Goal: Task Accomplishment & Management: Use online tool/utility

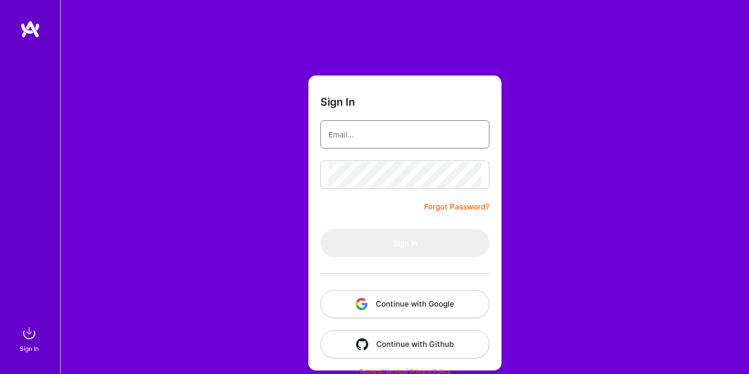
type input "[DOMAIN_NAME][EMAIL_ADDRESS][DOMAIN_NAME]"
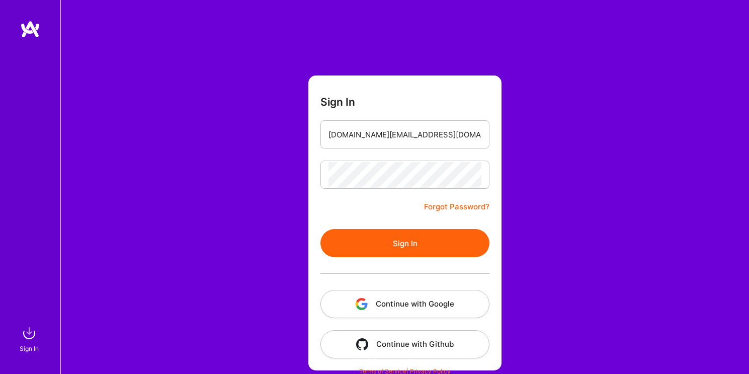
click at [325, 207] on form "Sign In [DOMAIN_NAME][EMAIL_ADDRESS][DOMAIN_NAME] Forgot Password? Sign In Cont…" at bounding box center [404, 222] width 193 height 295
click at [381, 234] on button "Sign In" at bounding box center [404, 243] width 169 height 28
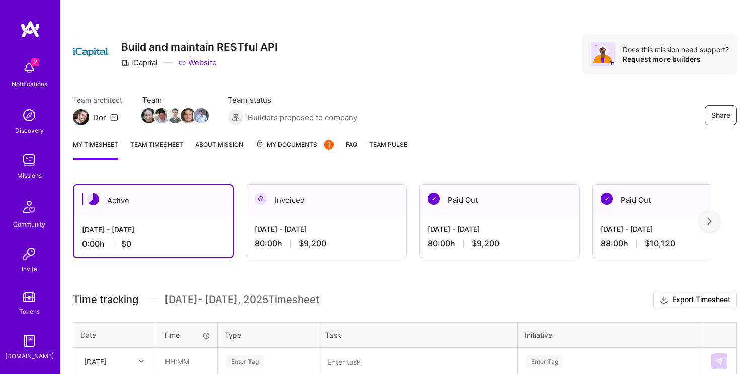
scroll to position [92, 0]
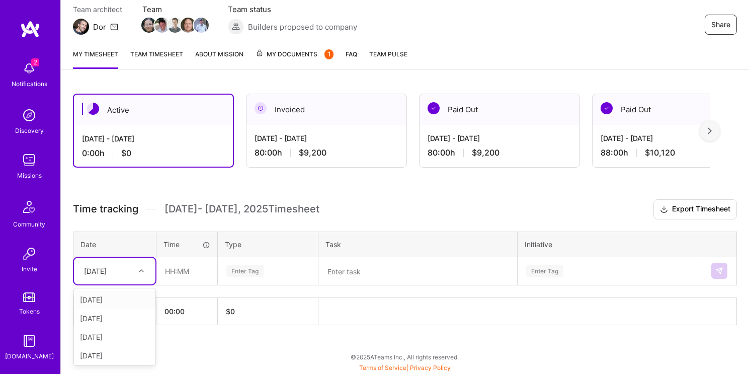
click at [125, 277] on div "[DATE]" at bounding box center [107, 271] width 56 height 17
click at [122, 295] on div "[DATE]" at bounding box center [114, 299] width 81 height 19
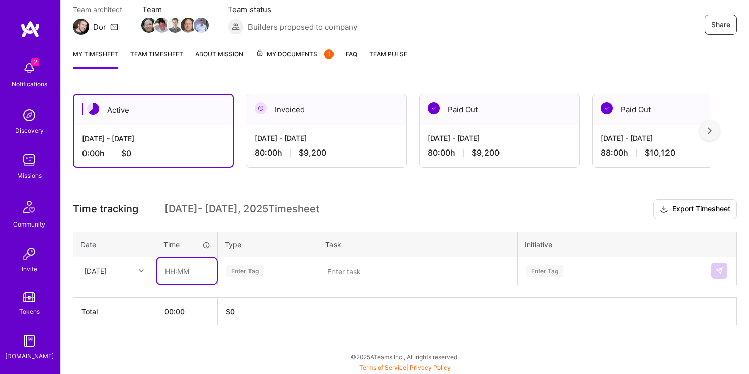
click at [183, 273] on input "text" at bounding box center [187, 270] width 60 height 27
click at [173, 269] on input "08:00" at bounding box center [187, 270] width 60 height 27
type input "04:00"
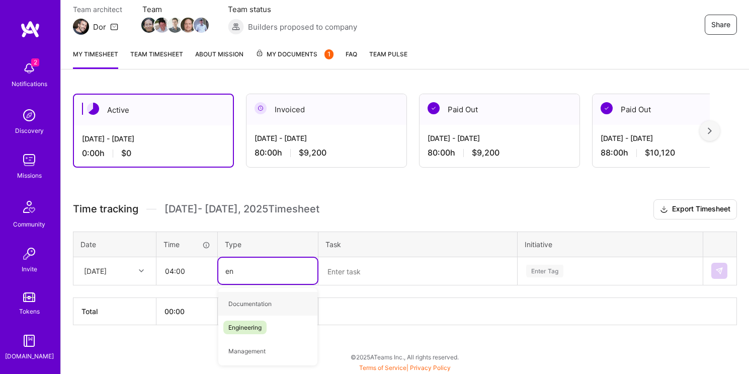
type input "eng"
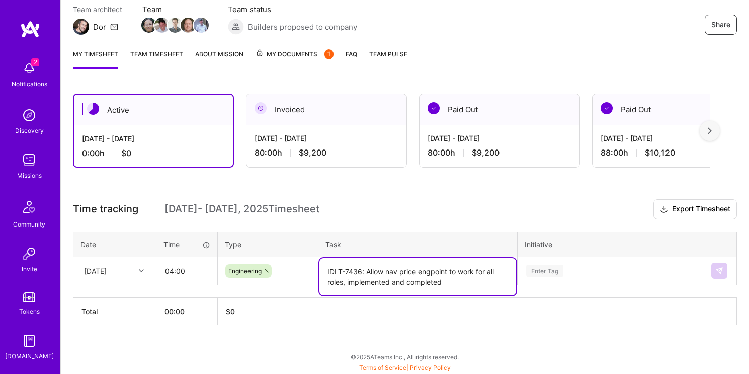
type textarea "IDLT-7436: Allow nav price engpoint to work for all roles, implemented and comp…"
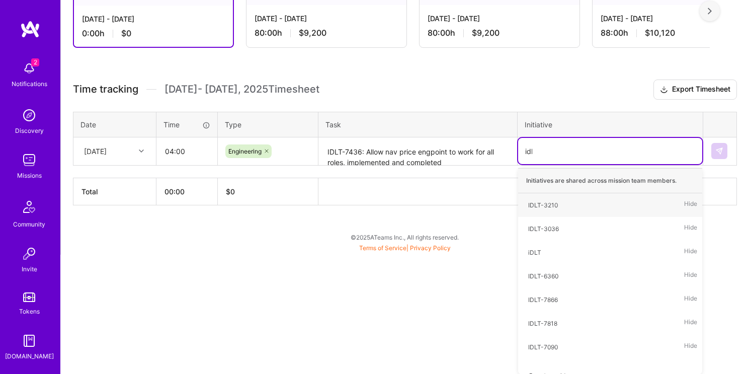
type input "idlt"
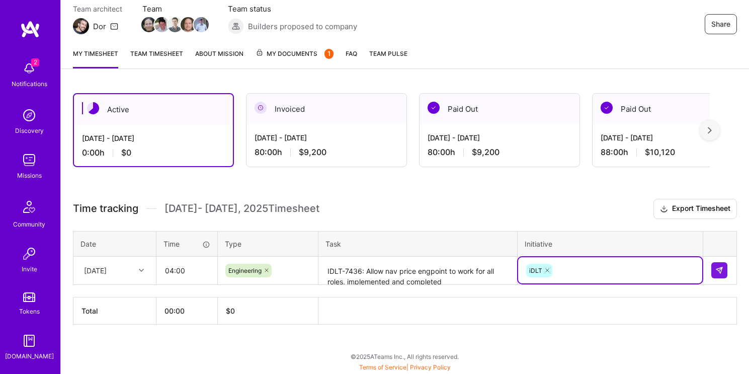
scroll to position [92, 0]
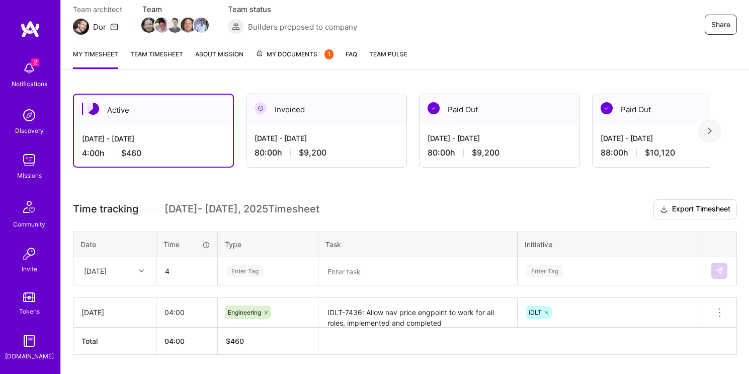
type input "04:00"
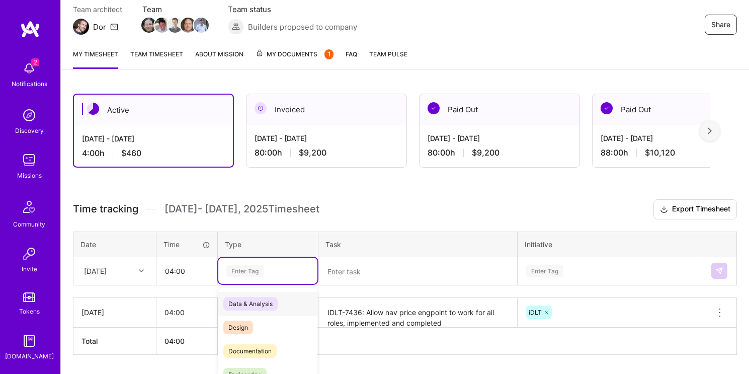
scroll to position [121, 0]
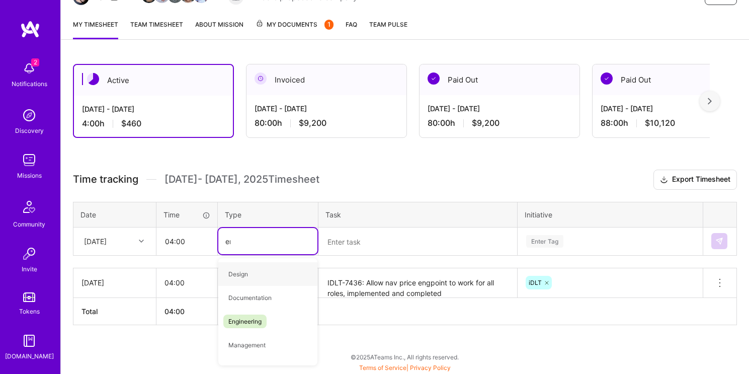
type input "eng"
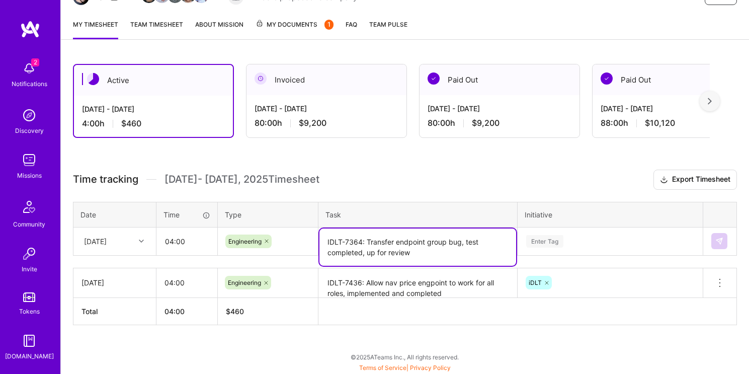
type textarea "IDLT-7364: Transfer endpoint group bug, test completed, up for review"
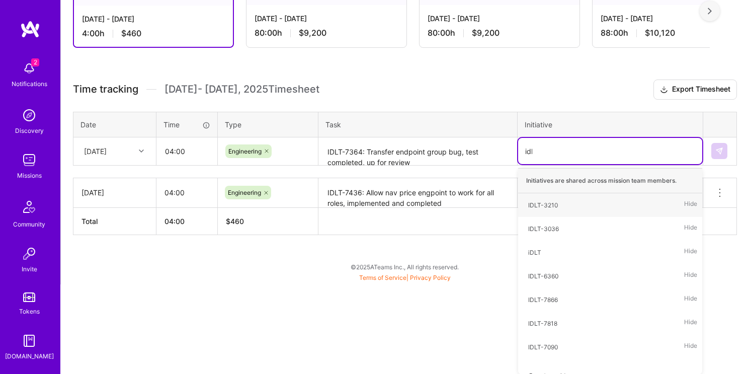
type input "idlt"
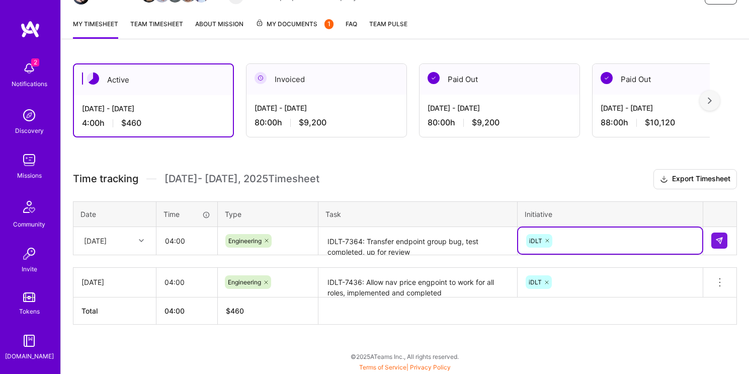
scroll to position [121, 0]
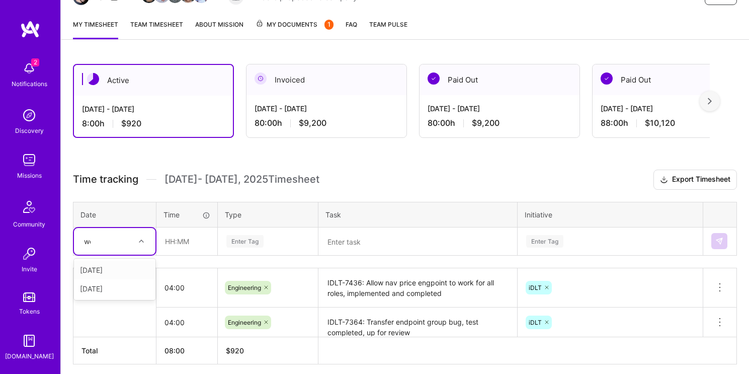
type input "wed"
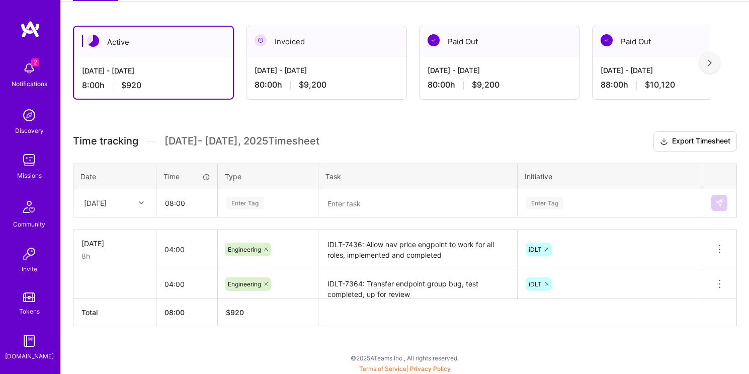
scroll to position [160, 0]
type input "04:00"
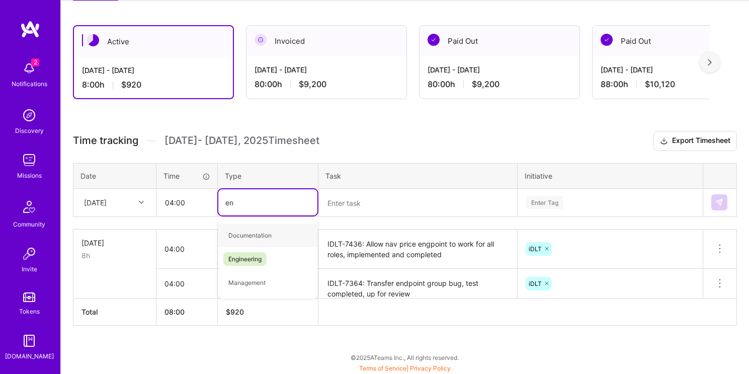
type input "eng"
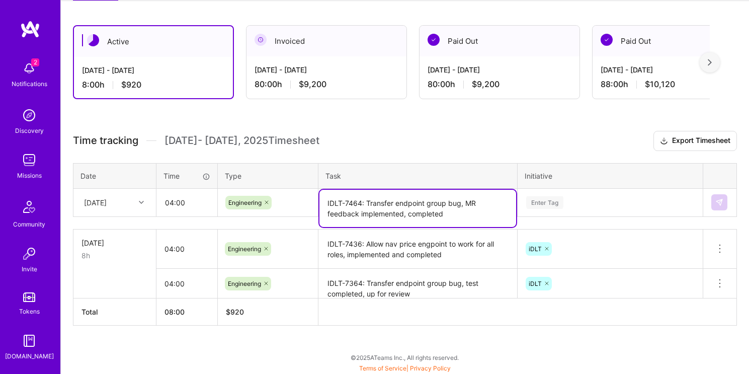
type textarea "IDLT-7464: Transfer endpoint group bug, MR feedback implemented, completed"
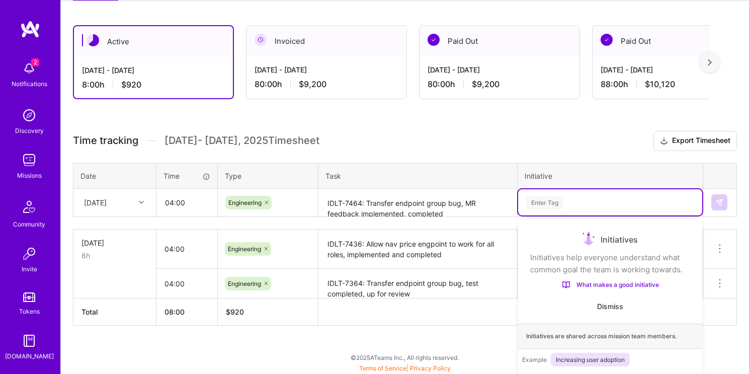
scroll to position [211, 0]
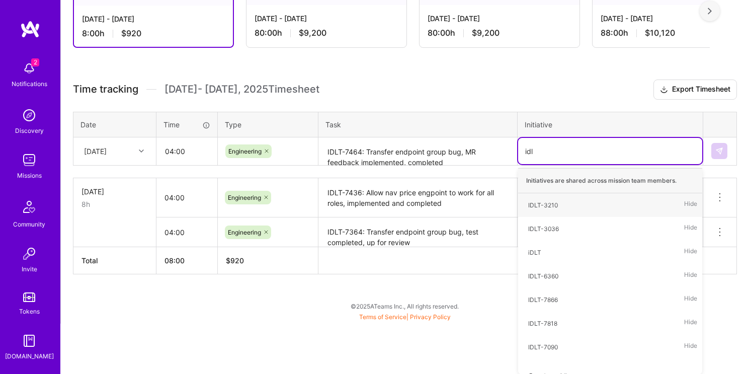
type input "idlt"
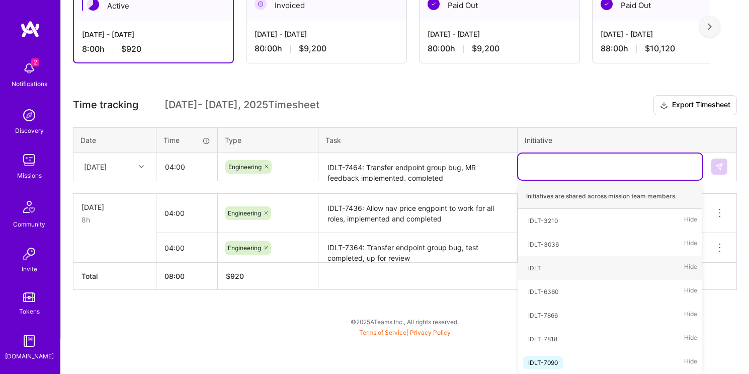
scroll to position [160, 0]
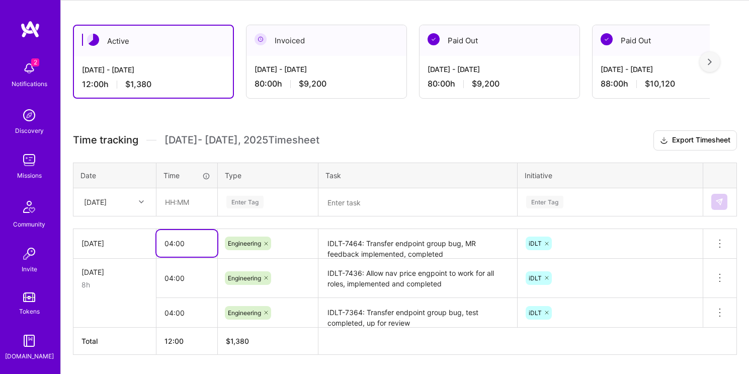
click at [173, 244] on input "04:00" at bounding box center [186, 243] width 61 height 27
type input "06:00"
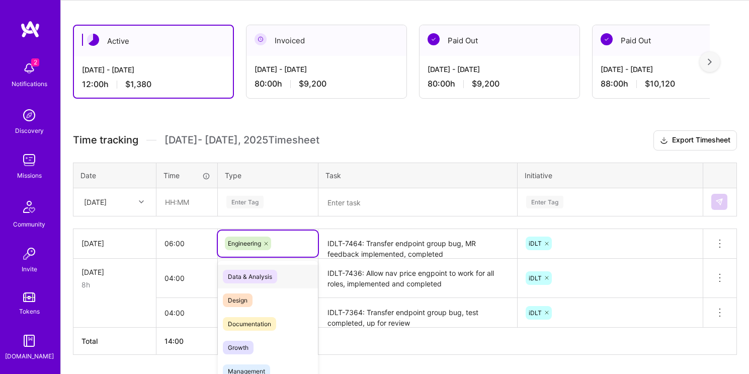
scroll to position [190, 0]
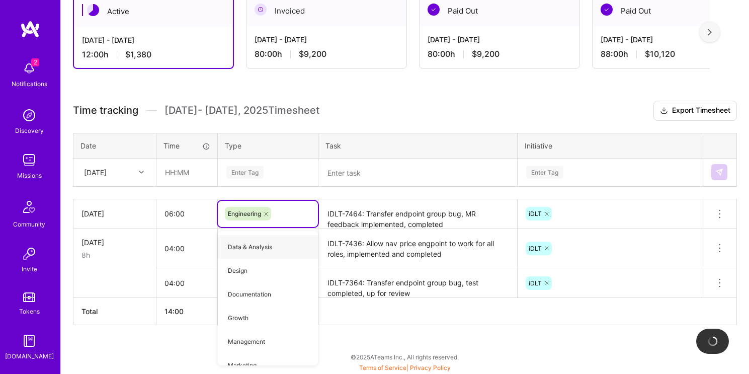
click at [133, 178] on div "[DATE]" at bounding box center [107, 172] width 56 height 17
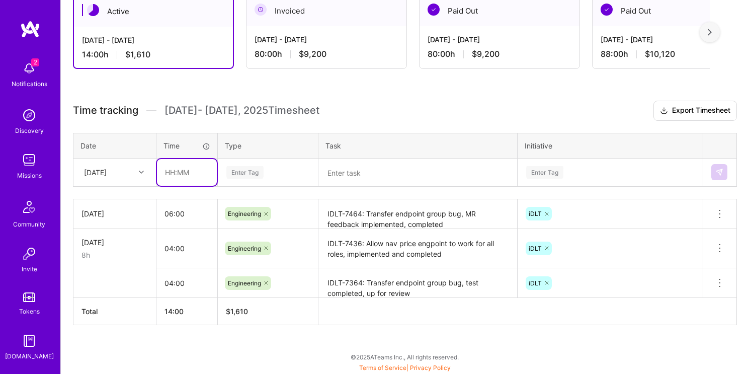
click at [168, 170] on input "text" at bounding box center [187, 172] width 60 height 27
type input "02:00"
type input "IDLT-7909"
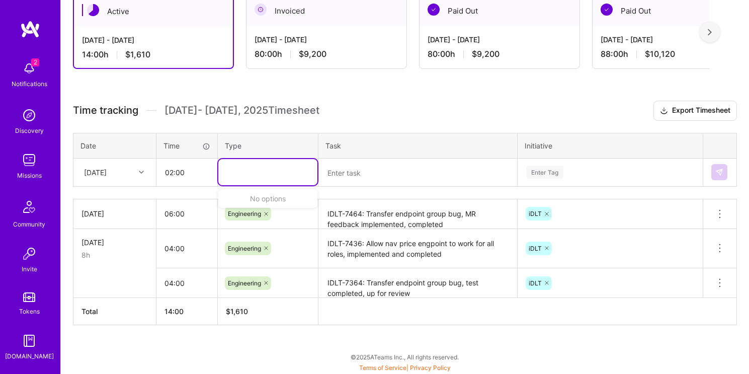
click at [108, 265] on td "[DATE] 8h" at bounding box center [114, 248] width 83 height 40
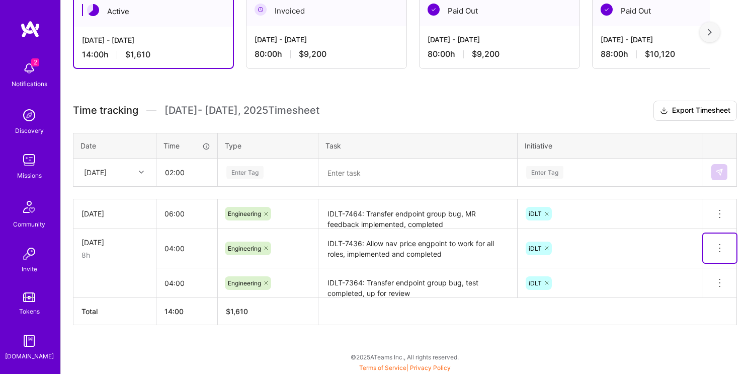
click at [726, 248] on button at bounding box center [719, 247] width 33 height 29
click at [703, 270] on button "Delete row" at bounding box center [695, 265] width 52 height 25
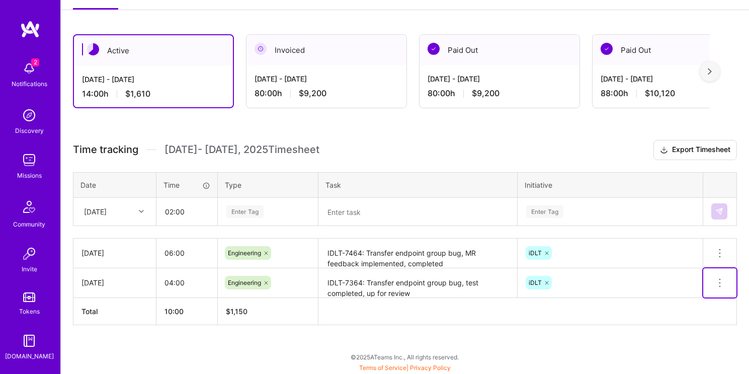
click at [719, 280] on icon at bounding box center [720, 283] width 12 height 12
click at [695, 302] on button "Delete row" at bounding box center [695, 300] width 52 height 25
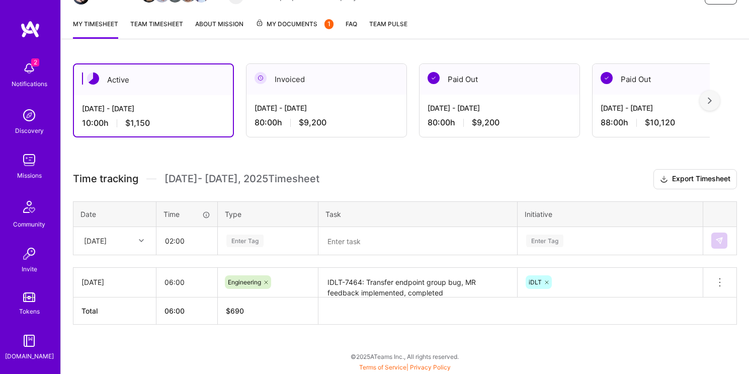
scroll to position [121, 0]
click at [719, 283] on icon at bounding box center [720, 283] width 12 height 12
click at [700, 298] on button "Delete row" at bounding box center [695, 300] width 52 height 25
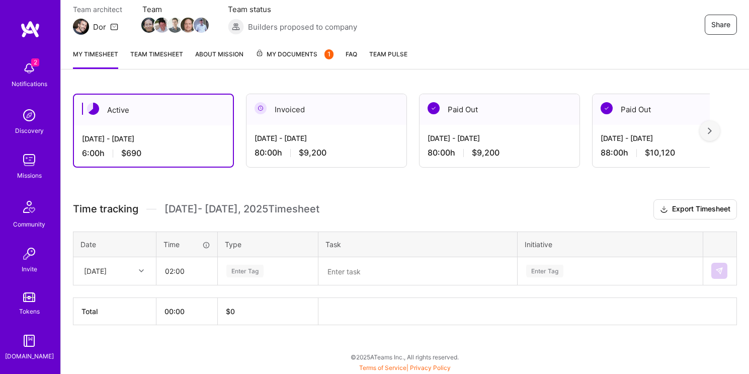
click at [107, 270] on div "[DATE]" at bounding box center [95, 271] width 23 height 11
click at [114, 301] on div "[DATE]" at bounding box center [114, 299] width 81 height 19
click at [203, 275] on input "02:00" at bounding box center [187, 270] width 60 height 27
drag, startPoint x: 201, startPoint y: 275, endPoint x: 145, endPoint y: 271, distance: 56.0
click at [145, 271] on tr "[DATE] 02:00 Enter Tag Enter Tag" at bounding box center [404, 270] width 663 height 28
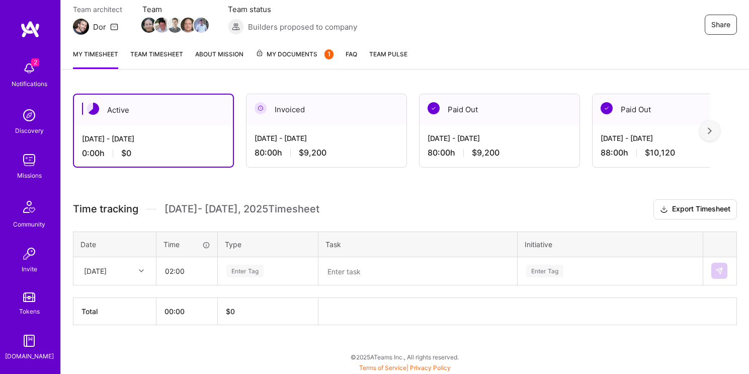
click at [369, 107] on div "Invoiced" at bounding box center [326, 109] width 160 height 31
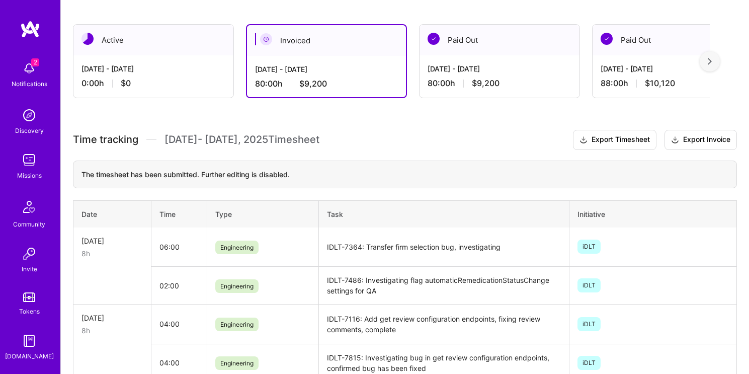
scroll to position [162, 0]
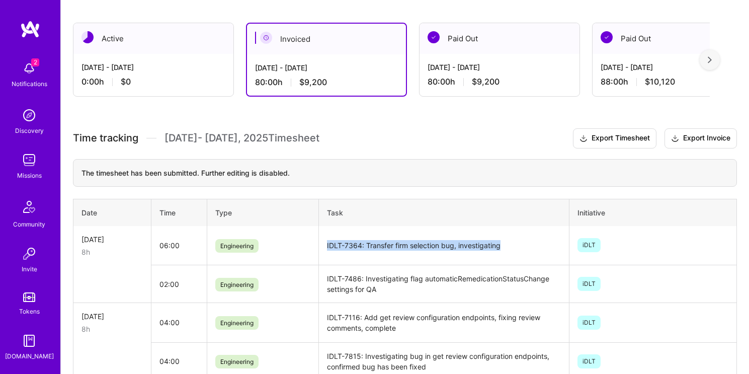
drag, startPoint x: 513, startPoint y: 247, endPoint x: 327, endPoint y: 246, distance: 185.6
click at [327, 246] on td "IDLT-7364: Transfer firm selection bug, investigating" at bounding box center [443, 245] width 251 height 39
copy td "IDLT-7364: Transfer firm selection bug, investigating"
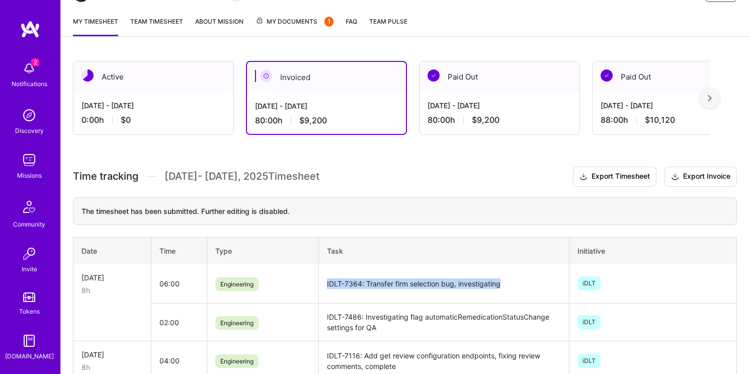
scroll to position [43, 0]
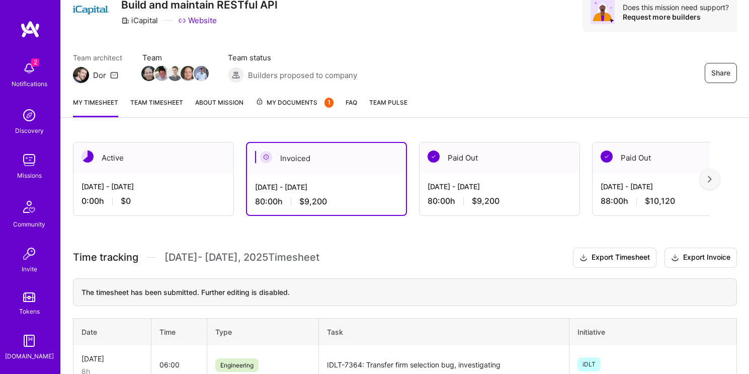
click at [170, 159] on div "Active" at bounding box center [153, 157] width 160 height 31
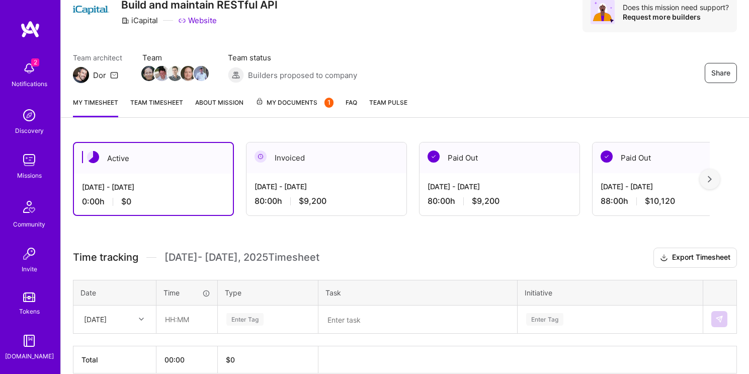
click at [177, 160] on div "Active" at bounding box center [153, 158] width 159 height 31
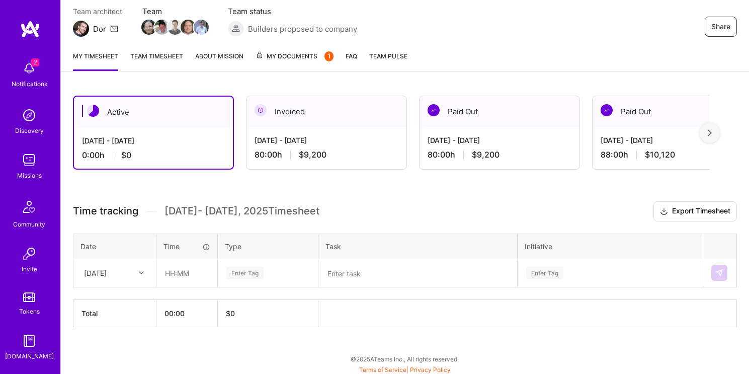
scroll to position [92, 0]
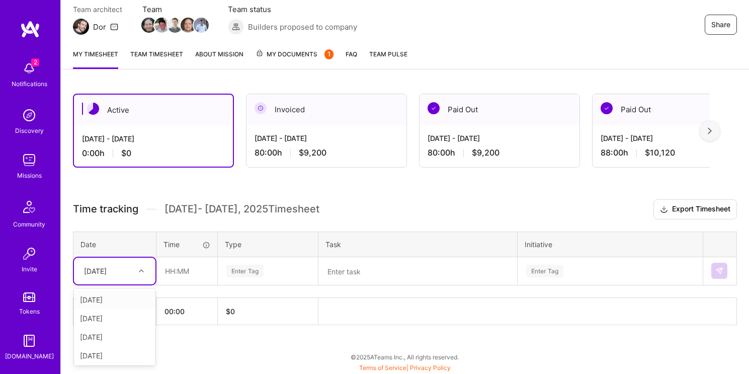
click at [131, 275] on div "[DATE]" at bounding box center [107, 271] width 56 height 17
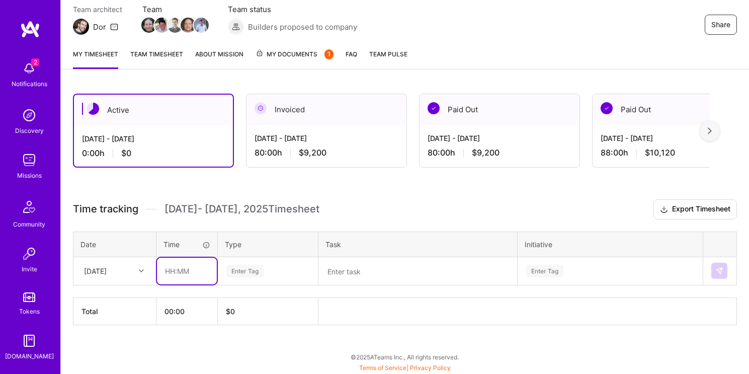
click at [187, 266] on input "text" at bounding box center [187, 270] width 60 height 27
click at [136, 277] on div at bounding box center [143, 271] width 16 height 17
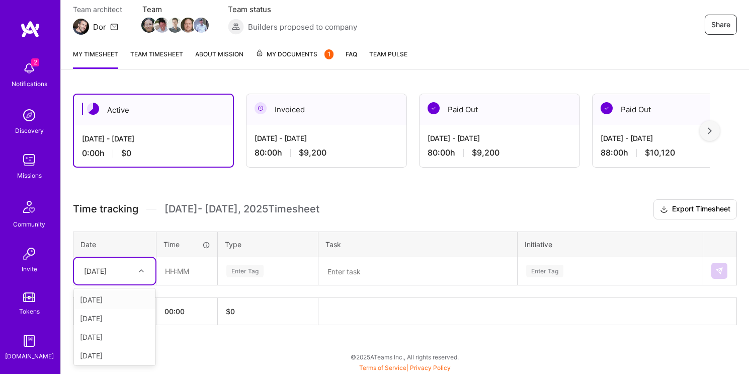
click at [126, 297] on div "[DATE]" at bounding box center [114, 299] width 81 height 19
click at [174, 274] on input "text" at bounding box center [187, 270] width 60 height 27
type input "08:00"
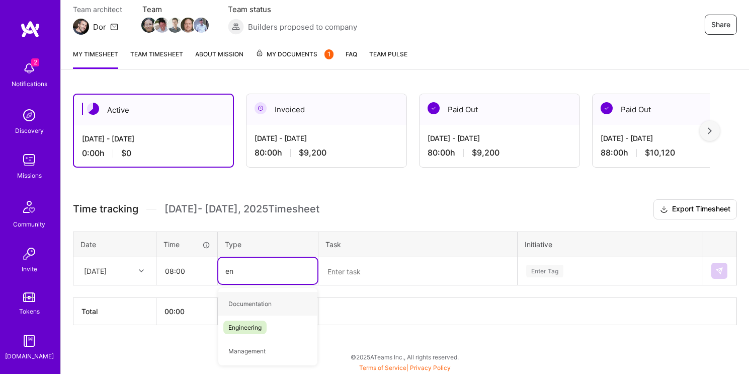
type input "eng"
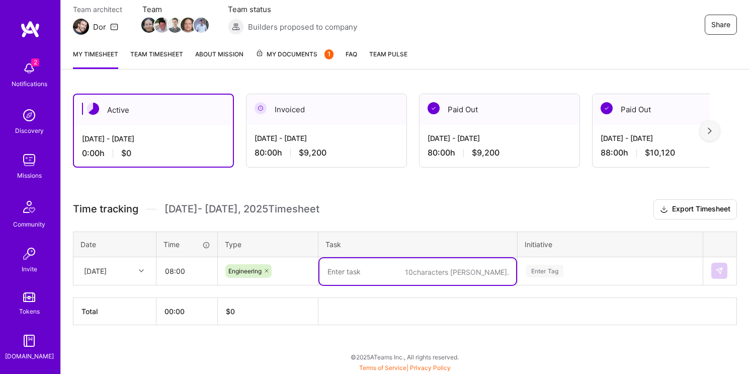
paste textarea "IDLT-7364: Transfer firm selection bug, investigating"
type textarea "IDLT-7364: Transfer firm selection bug, investigating"
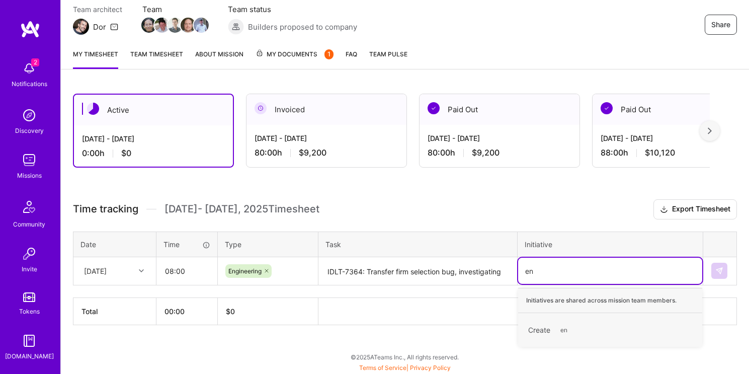
type input "e"
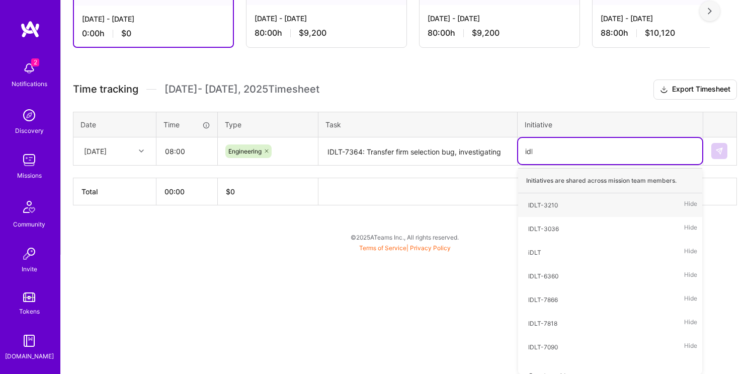
type input "idlt"
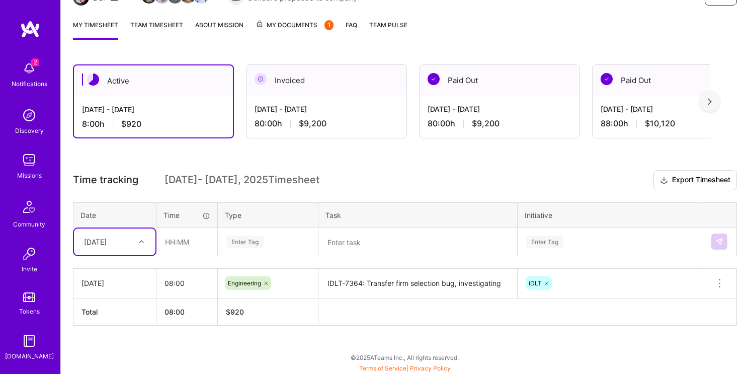
scroll to position [121, 0]
click at [481, 284] on textarea "IDLT-7364: Transfer firm selection bug, investigating" at bounding box center [417, 283] width 197 height 28
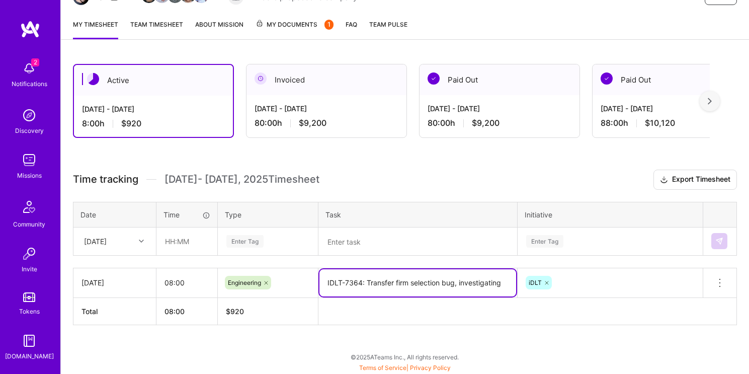
click at [481, 284] on textarea "IDLT-7364: Transfer firm selection bug, investigating" at bounding box center [417, 282] width 197 height 27
click at [107, 240] on div "[DATE]" at bounding box center [95, 241] width 23 height 11
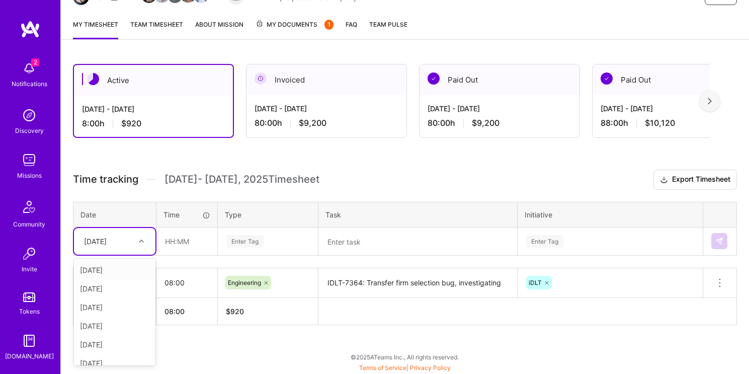
click at [126, 269] on div "[DATE]" at bounding box center [114, 270] width 81 height 19
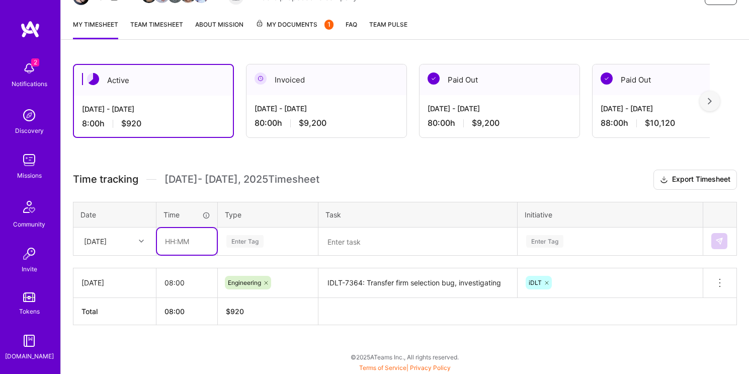
click at [188, 241] on input "text" at bounding box center [187, 241] width 60 height 27
type input "08:00"
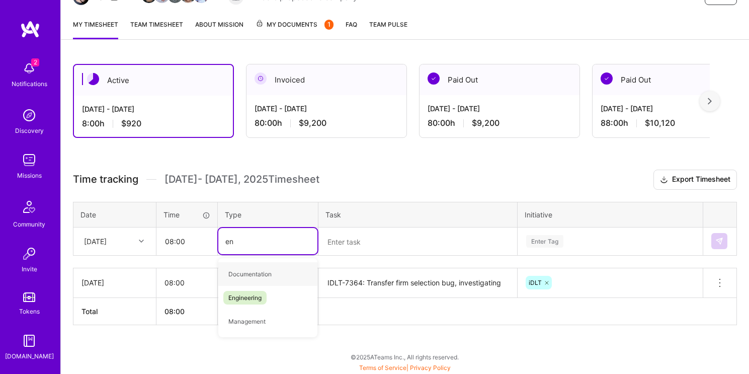
type input "eng"
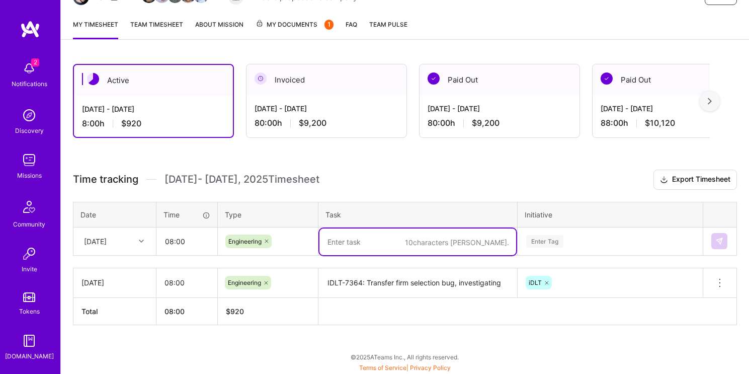
paste textarea "IDLT-7364: Transfer firm selection bug, investigating"
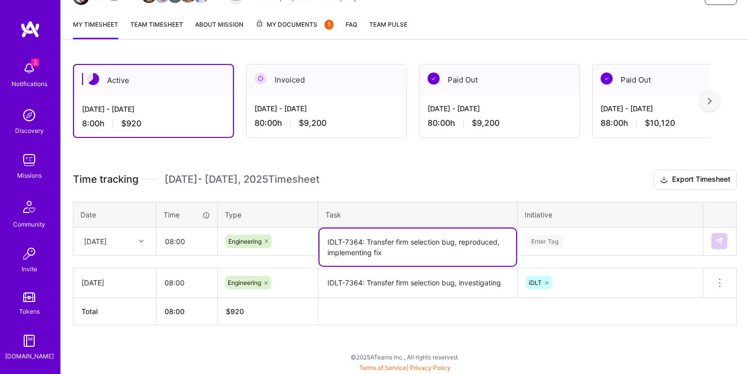
type textarea "IDLT-7364: Transfer firm selection bug, reproduced, implementing fix"
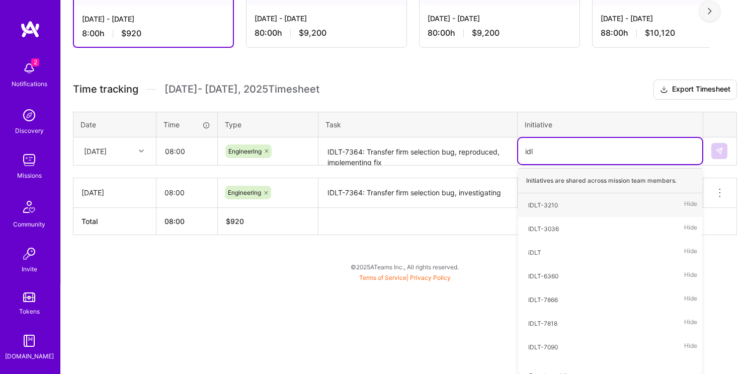
type input "idlt"
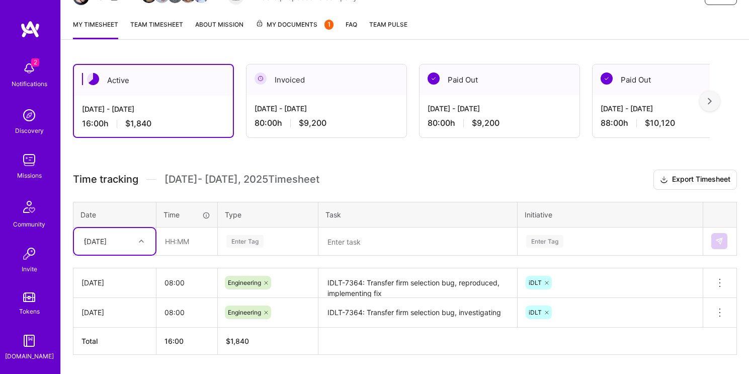
scroll to position [151, 0]
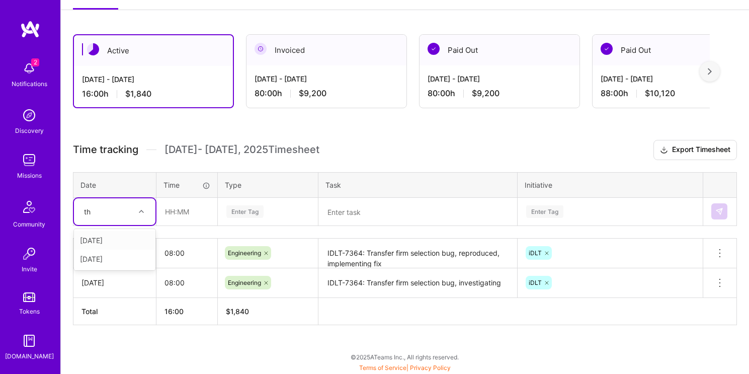
type input "thu"
type input "08:00"
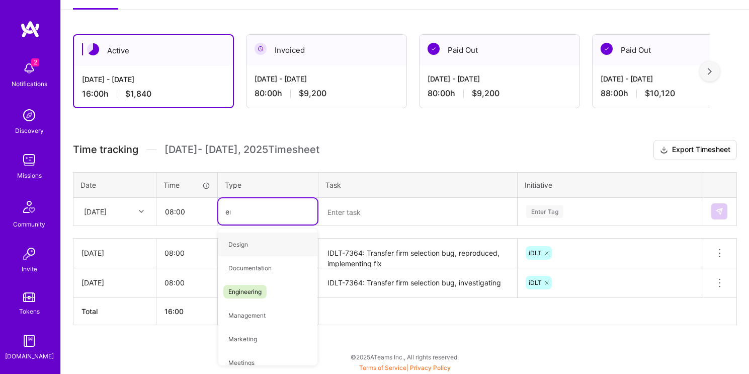
type input "engi"
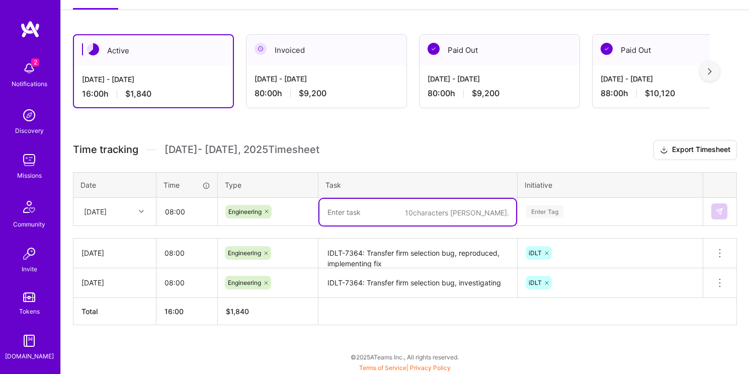
paste textarea "IDLT-7364: Transfer firm selection bug, investigating"
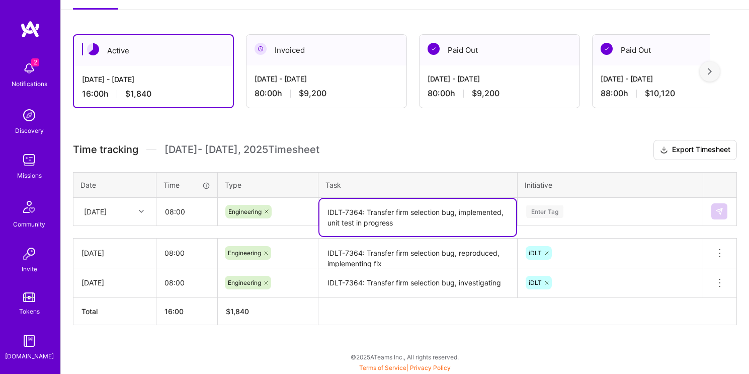
type textarea "IDLT-7364: Transfer firm selection bug, implemented, unit test in progress"
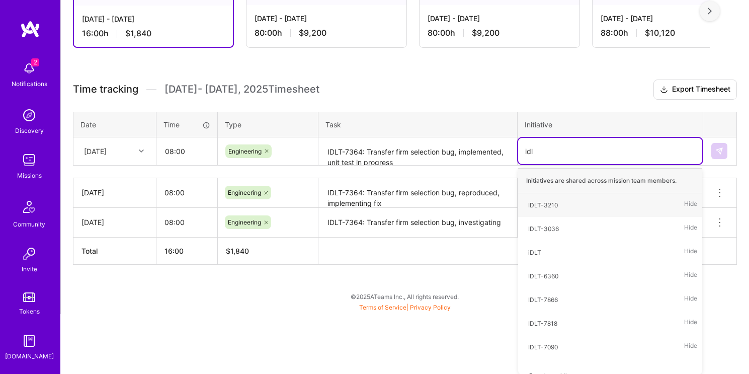
type input "idlt"
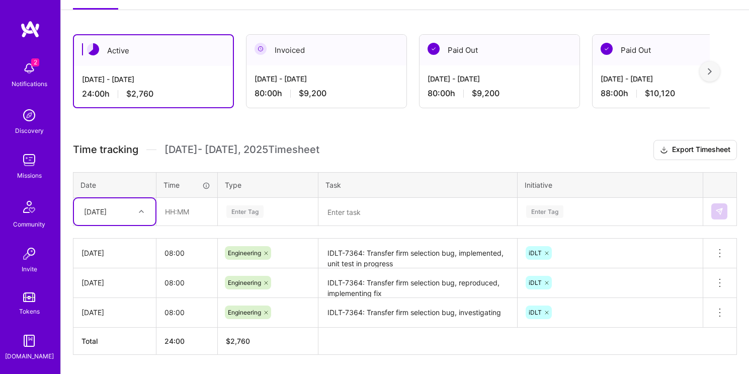
type input "r"
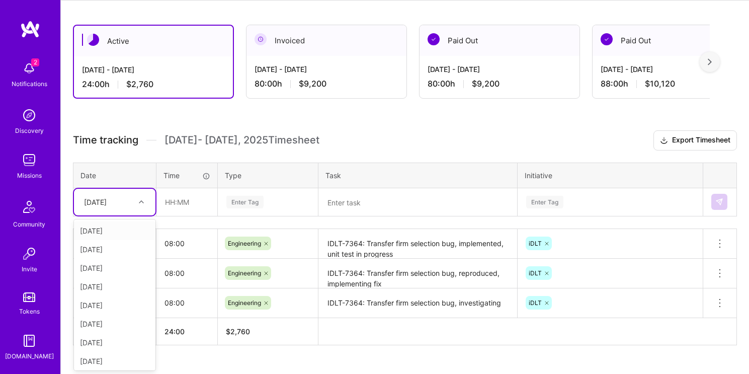
type input "f"
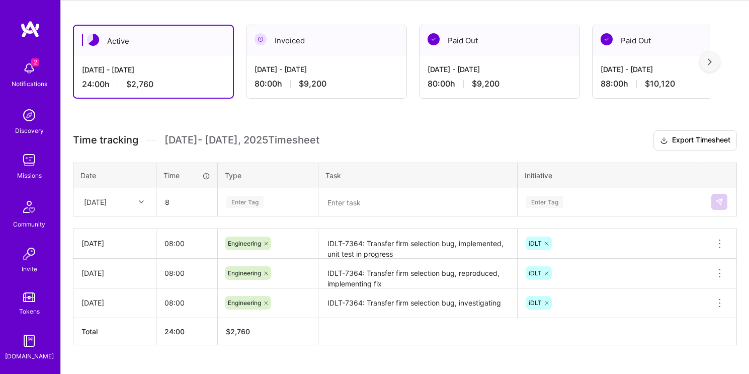
type input "08:00"
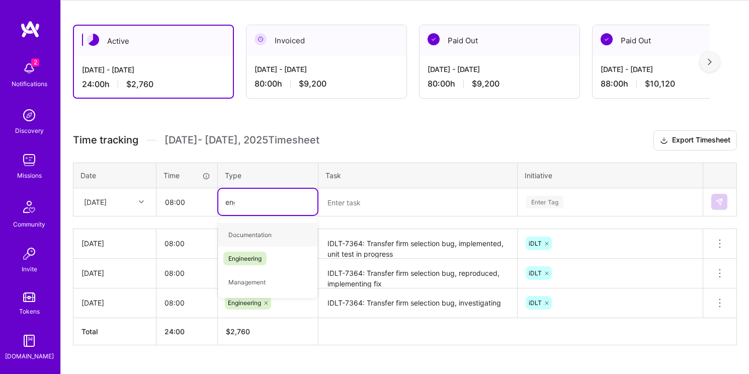
type input "engi"
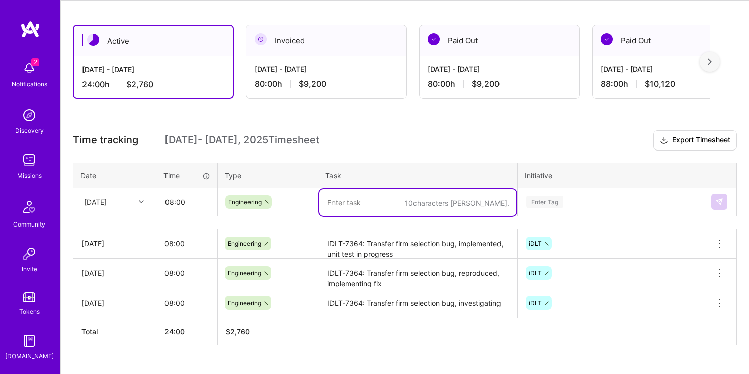
paste textarea "IDLT-7364: Transfer firm selection bug, investigating"
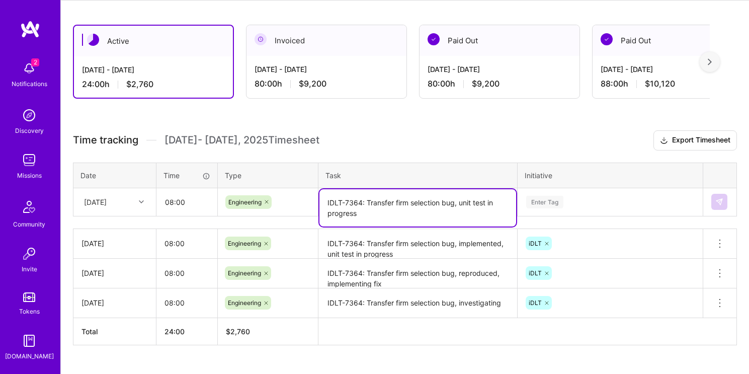
type textarea "IDLT-7364: Transfer firm selection bug, unit test in progress"
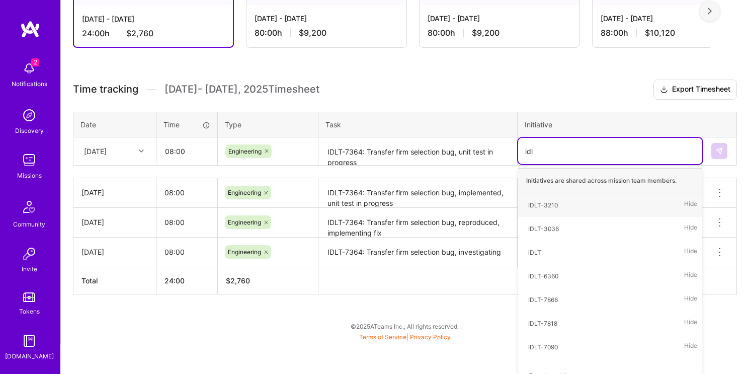
type input "idlt"
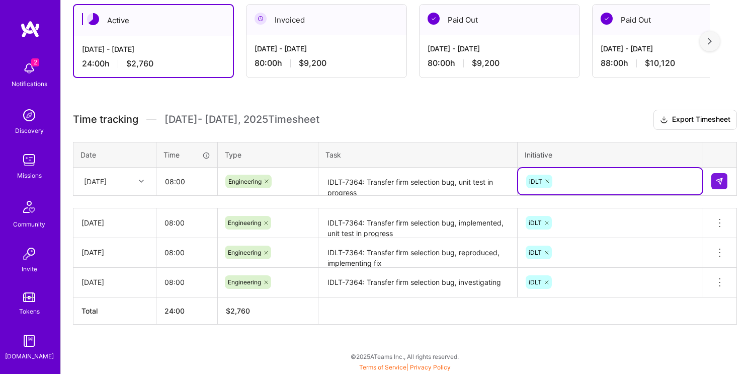
scroll to position [181, 0]
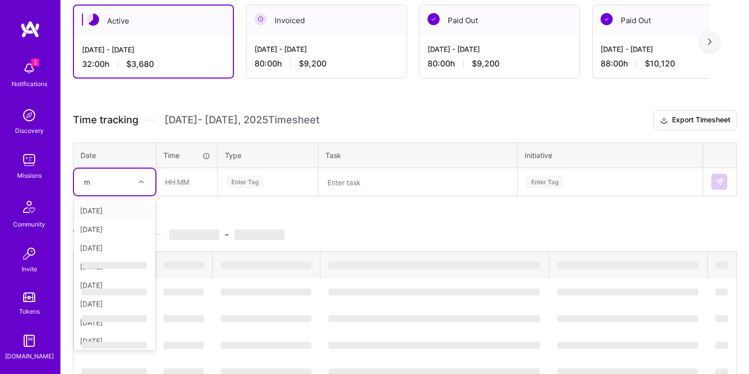
type input "mo"
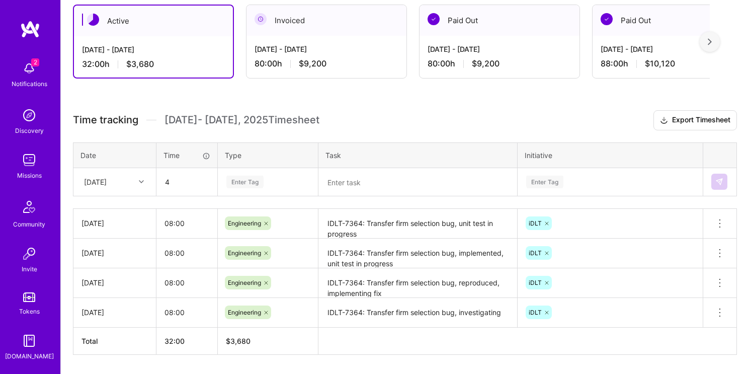
type input "04:00"
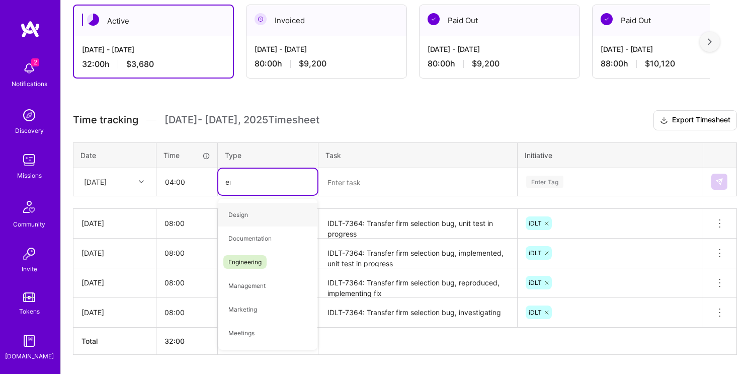
type input "eng"
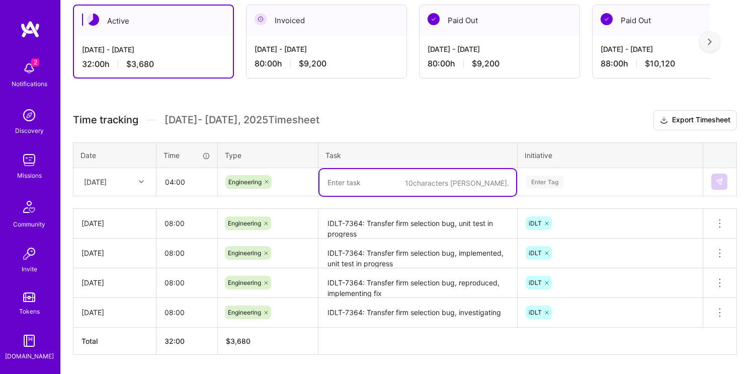
paste textarea "IDLT-7364: Transfer firm selection bug, investigating"
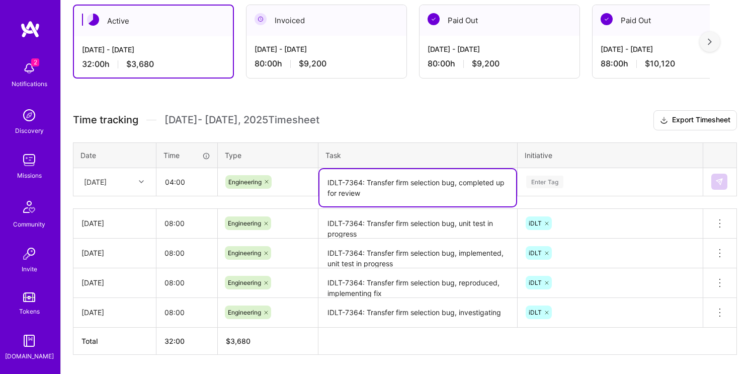
type textarea "IDLT-7364: Transfer firm selection bug, completed up for review"
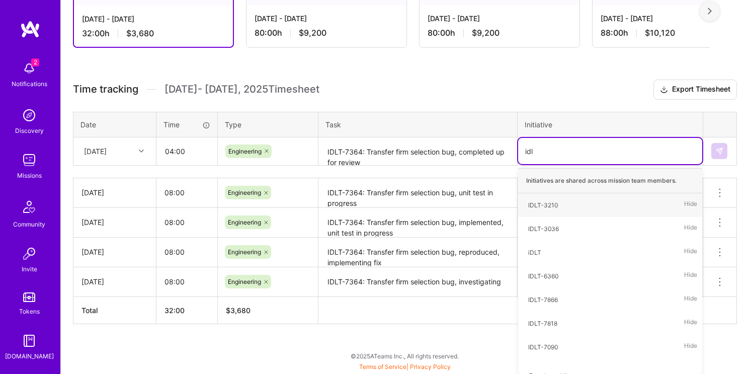
type input "idlt"
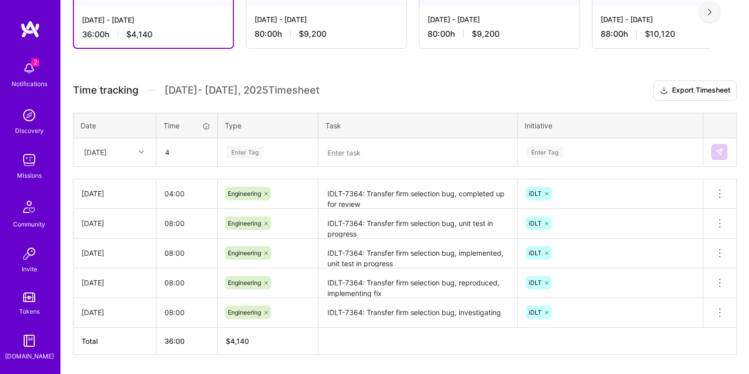
type input "04:00"
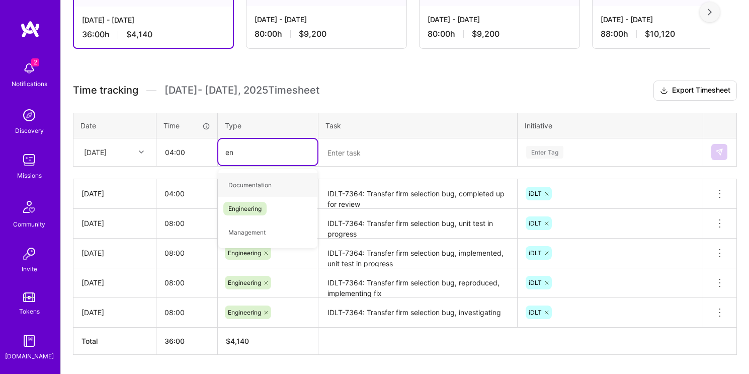
type input "eng"
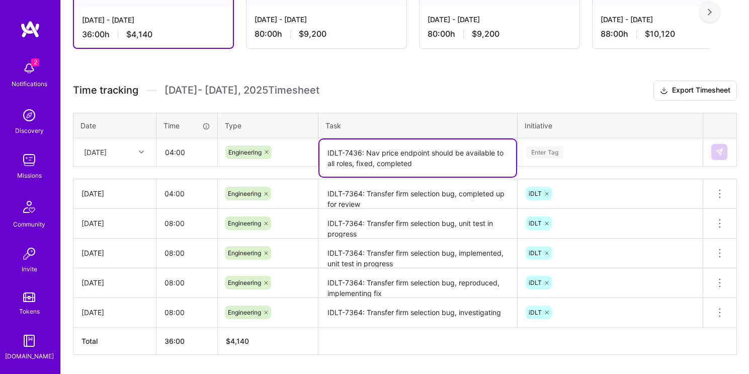
type textarea "IDLT-7436: Nav price endpoint should be available to all roles, fixed, completed"
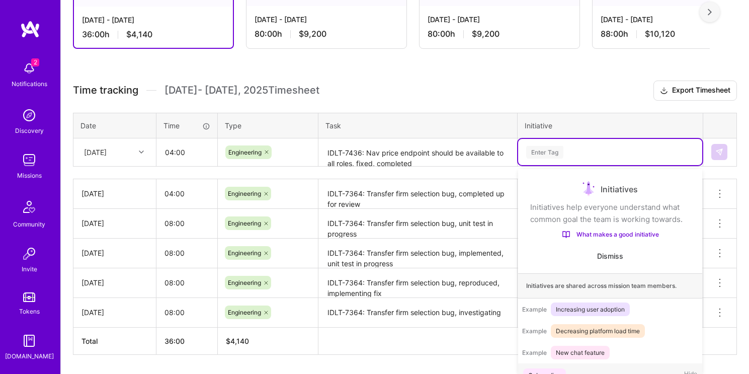
scroll to position [215, 0]
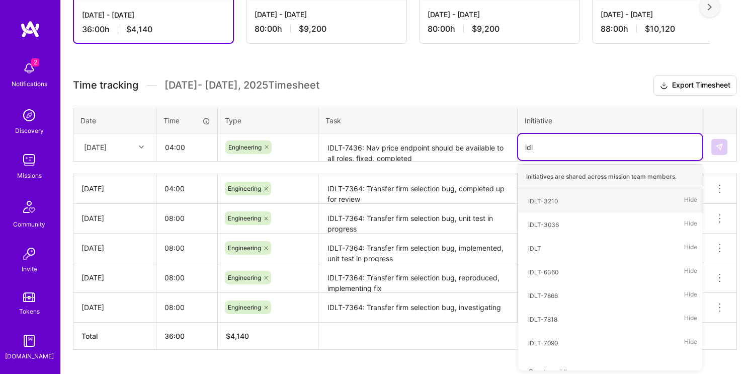
type input "idlt"
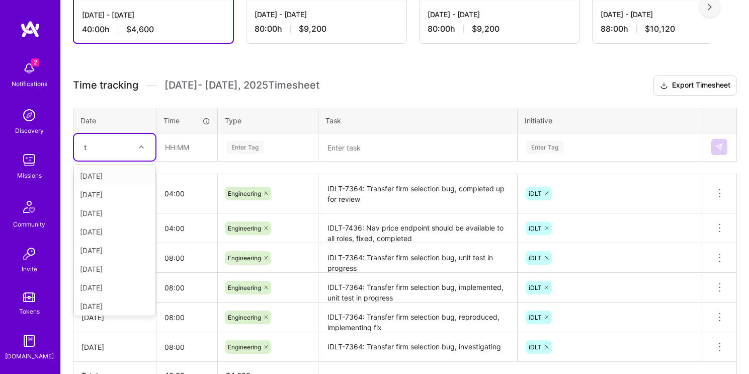
type input "tu"
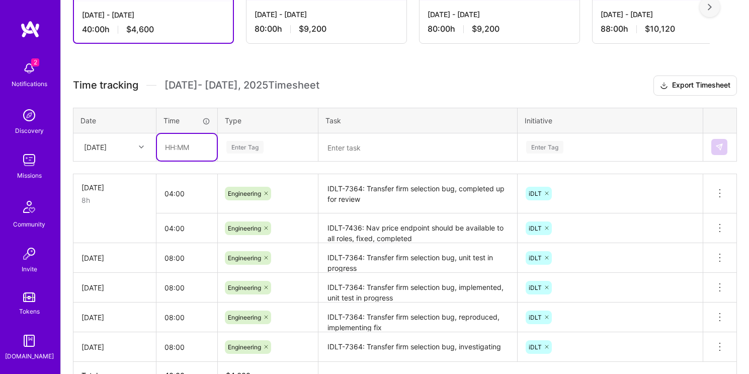
type input "8"
type input "04:00"
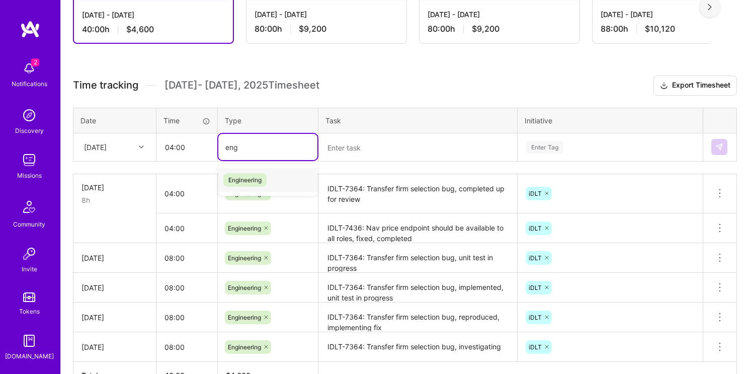
type input "engi"
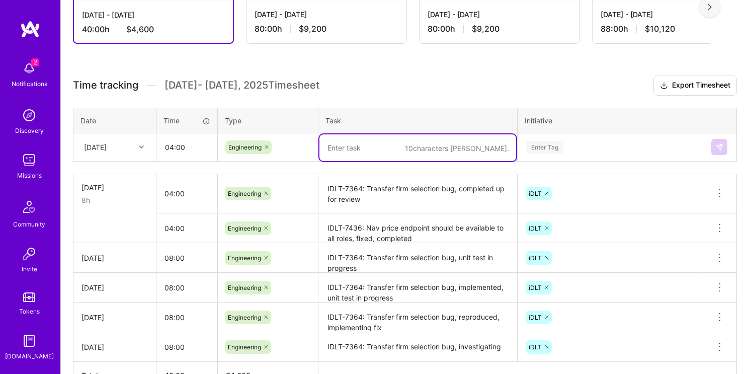
paste textarea "IDLT-7364: Transfer firm selection bug, investigating"
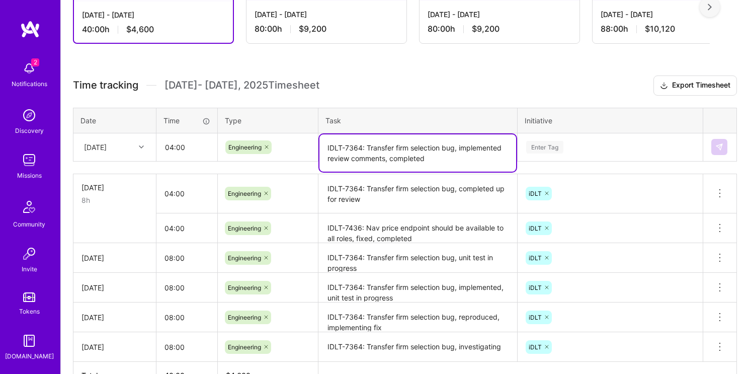
type textarea "IDLT-7364: Transfer firm selection bug, implemented review comments, completed"
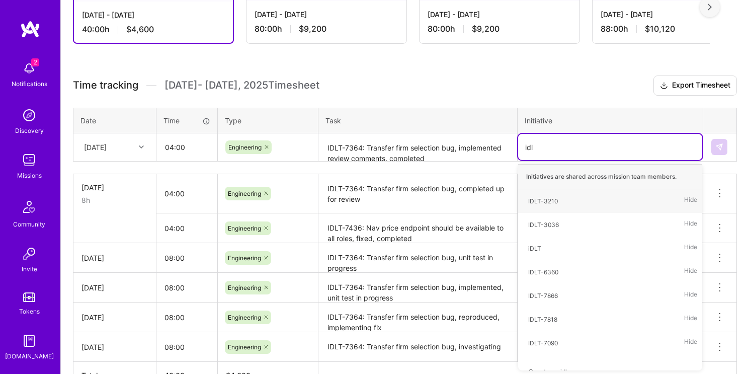
type input "idlt"
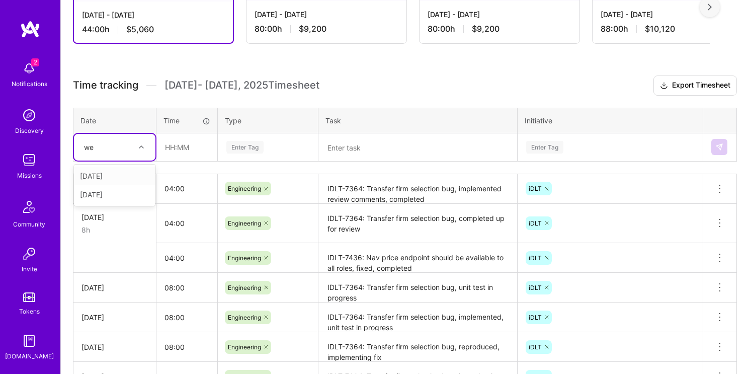
type input "wed"
type input "08:00"
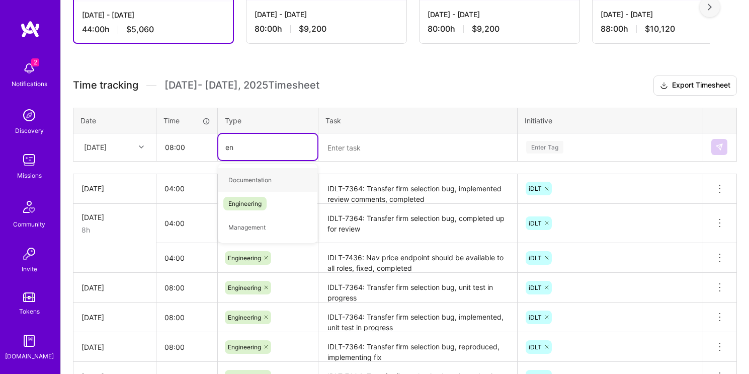
type input "eng"
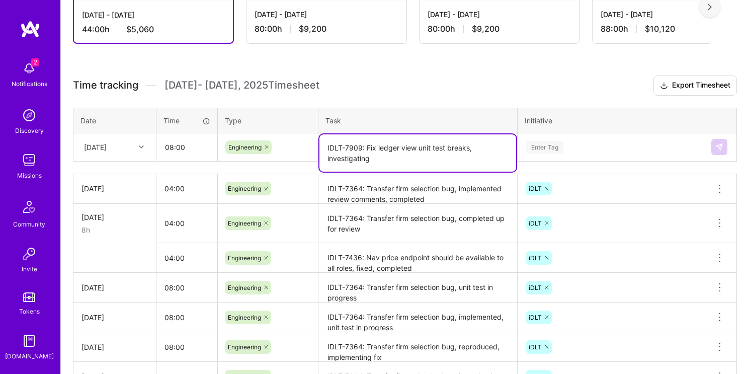
type textarea "IDLT-7909: Fix ledger view unit test breaks, investigating"
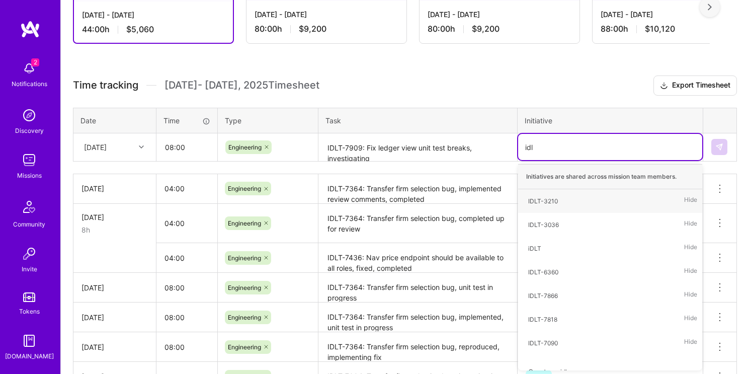
type input "idlt"
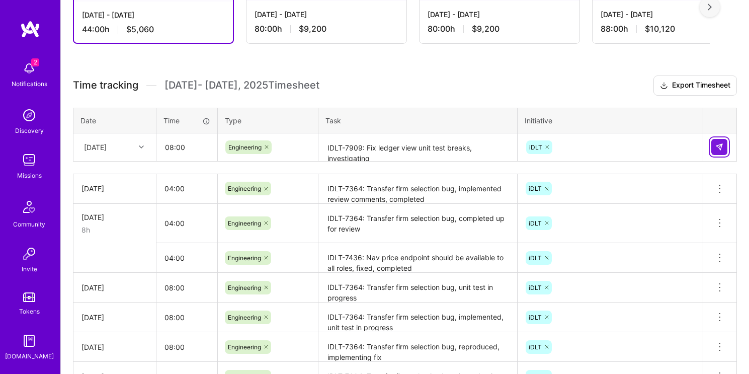
click at [721, 147] on img at bounding box center [719, 147] width 8 height 8
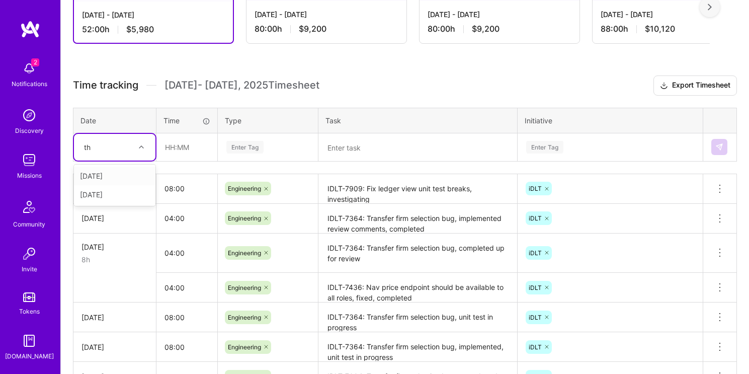
type input "thu"
type input "th"
type input "08:00"
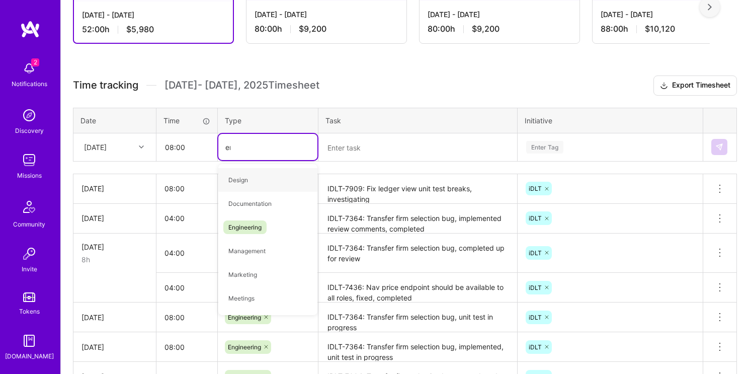
type input "eng"
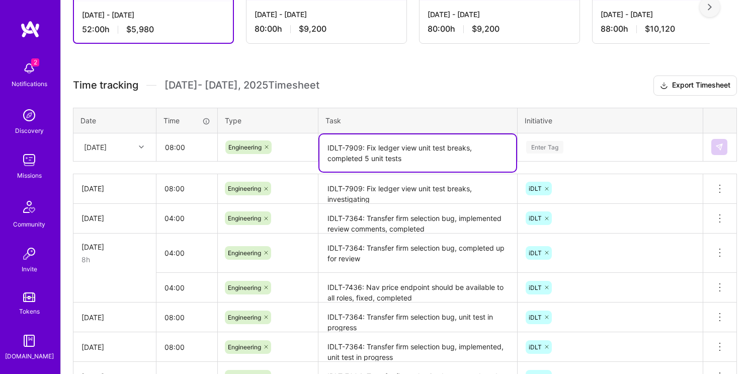
type textarea "IDLT-7909: Fix ledger view unit test breaks, completed 5 unit tests"
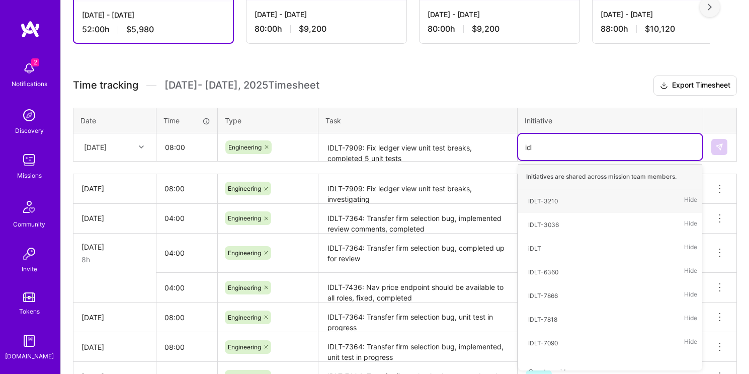
type input "idlt"
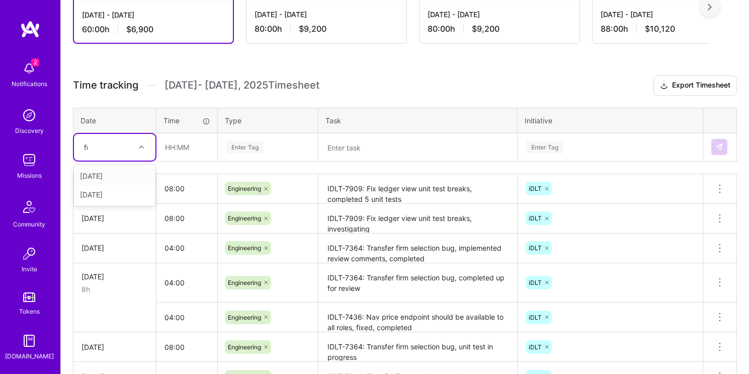
type input "fri"
type input "08:00"
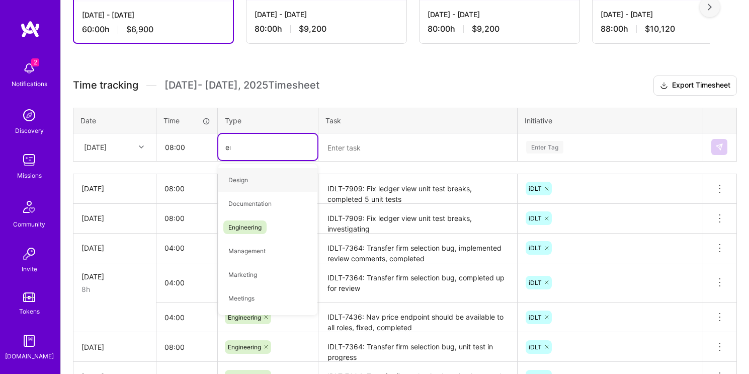
type input "engi"
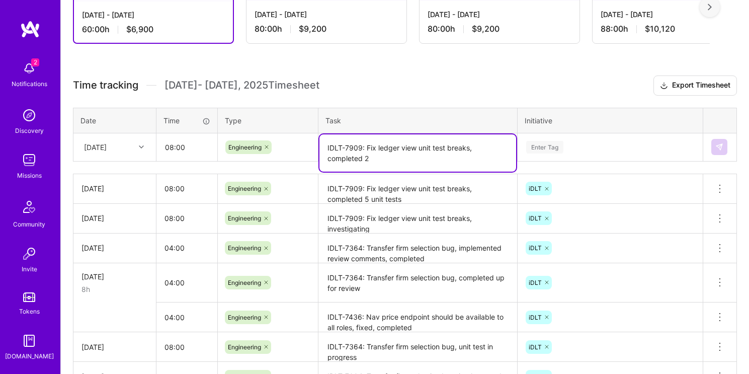
type textarea "IDLT-7909: Fix ledger view unit test breaks, completed 2"
click at [390, 228] on textarea "IDLT-7909: Fix ledger view unit test breaks, investigating" at bounding box center [417, 219] width 197 height 28
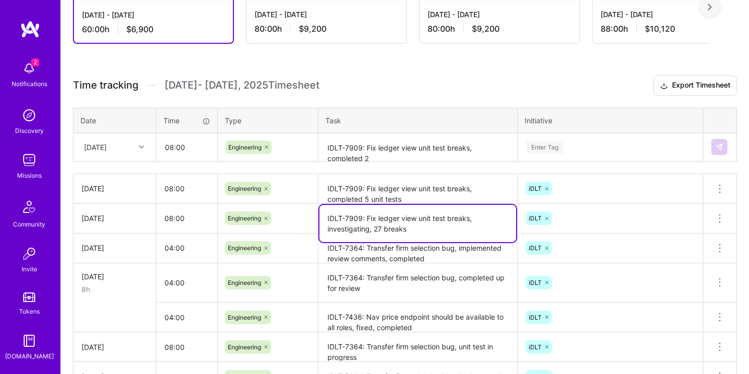
type textarea "IDLT-7909: Fix ledger view unit test breaks, investigating, 27 breaks"
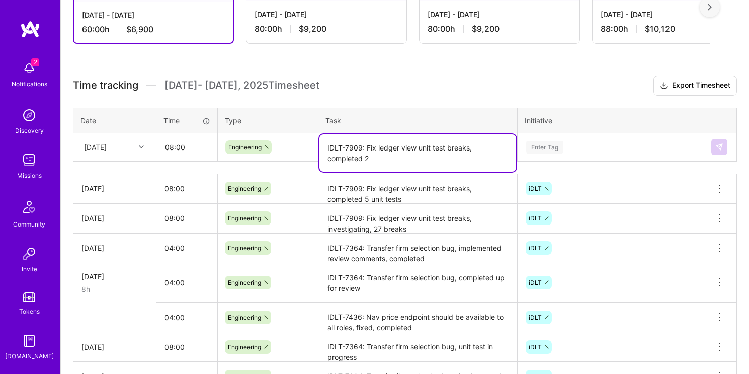
click at [409, 154] on textarea "IDLT-7909: Fix ledger view unit test breaks, completed 2" at bounding box center [417, 152] width 197 height 37
type textarea "IDLT-7909: Fix ledger view unit test breaks, completed 2 more tests"
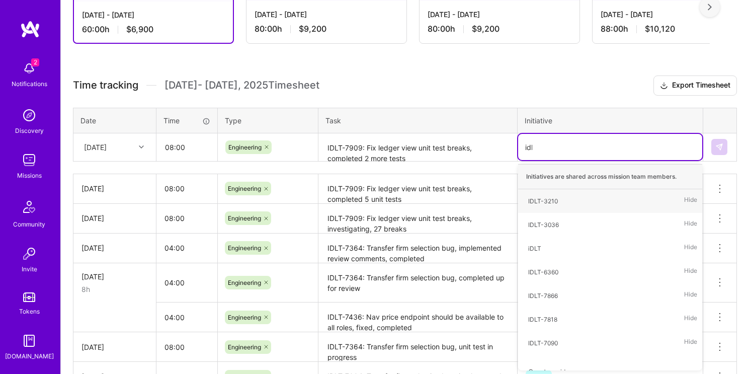
type input "idlt"
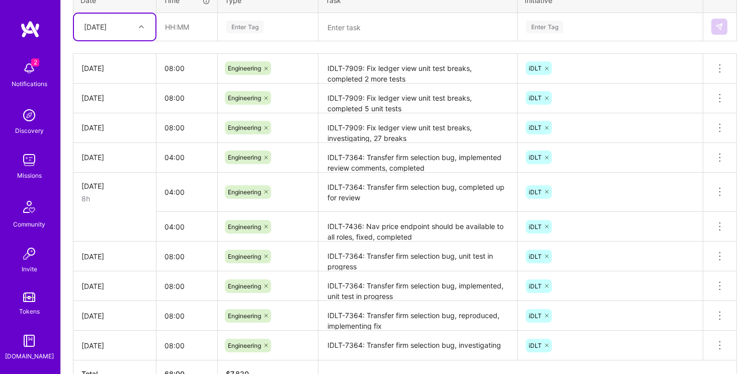
scroll to position [330, 0]
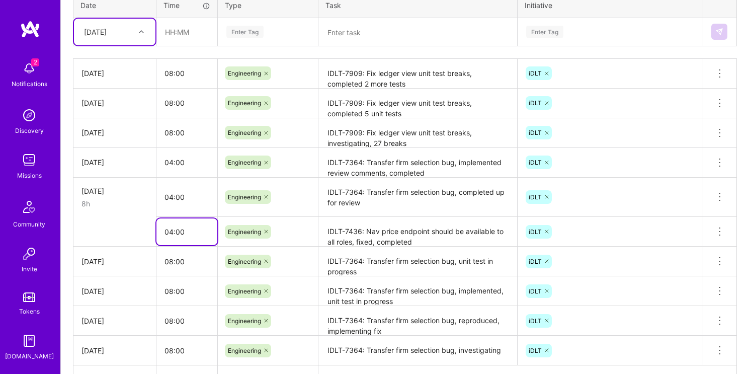
click at [171, 231] on input "04:00" at bounding box center [186, 231] width 61 height 27
